Goal: Transaction & Acquisition: Purchase product/service

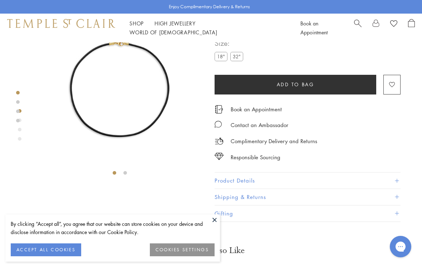
click at [141, 26] on link "Shop Shop" at bounding box center [136, 23] width 14 height 7
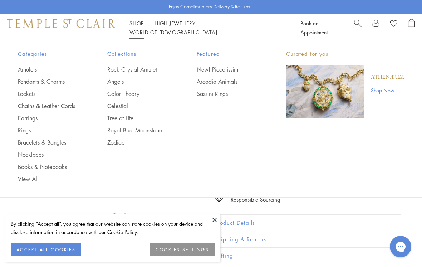
click at [28, 130] on link "Rings" at bounding box center [48, 130] width 61 height 8
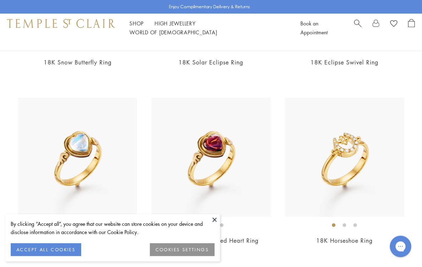
scroll to position [1458, 0]
click at [349, 165] on img at bounding box center [344, 157] width 119 height 119
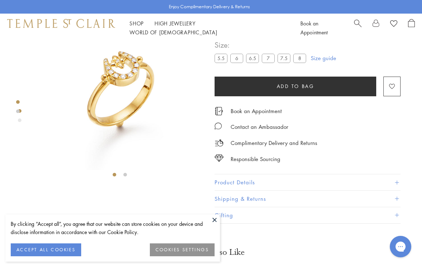
scroll to position [42, 0]
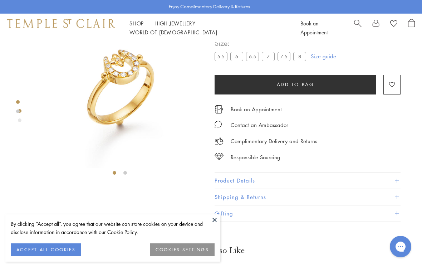
click at [214, 219] on button at bounding box center [214, 219] width 11 height 11
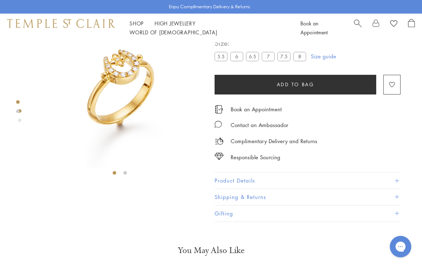
click at [302, 58] on label "8" at bounding box center [299, 56] width 13 height 9
click at [218, 59] on label "5.5" at bounding box center [220, 56] width 13 height 9
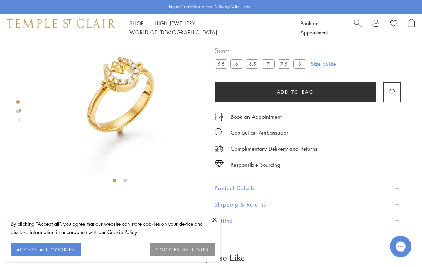
scroll to position [42, 0]
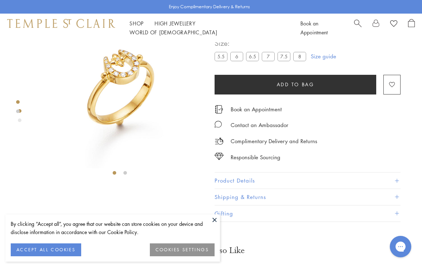
click at [142, 26] on link "Shop Shop" at bounding box center [136, 23] width 14 height 7
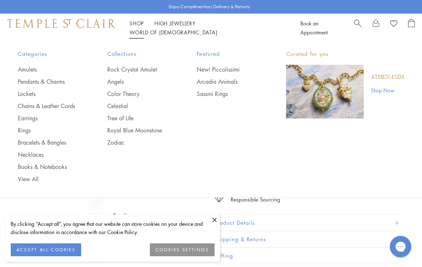
click at [40, 154] on link "Necklaces" at bounding box center [48, 154] width 61 height 8
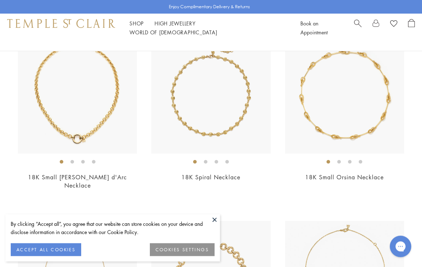
scroll to position [2229, 0]
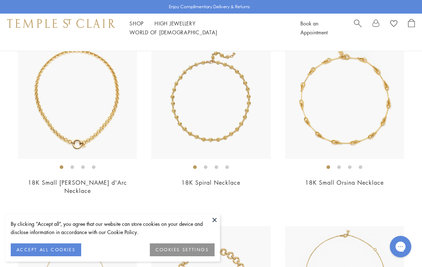
click at [356, 101] on img at bounding box center [344, 99] width 119 height 119
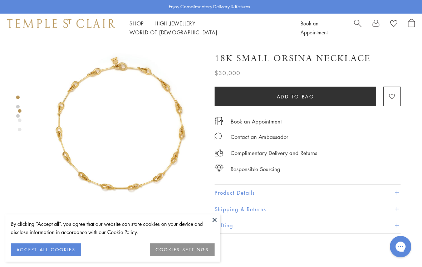
click at [247, 191] on button "Product Details" at bounding box center [307, 192] width 186 height 16
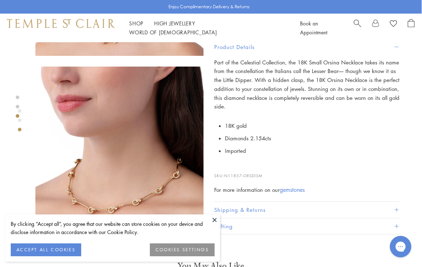
scroll to position [333, 0]
